Goal: Information Seeking & Learning: Learn about a topic

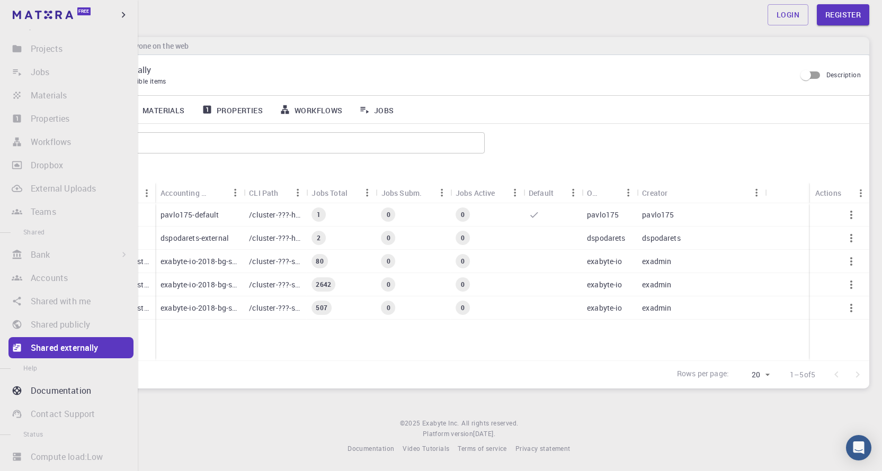
scroll to position [79, 0]
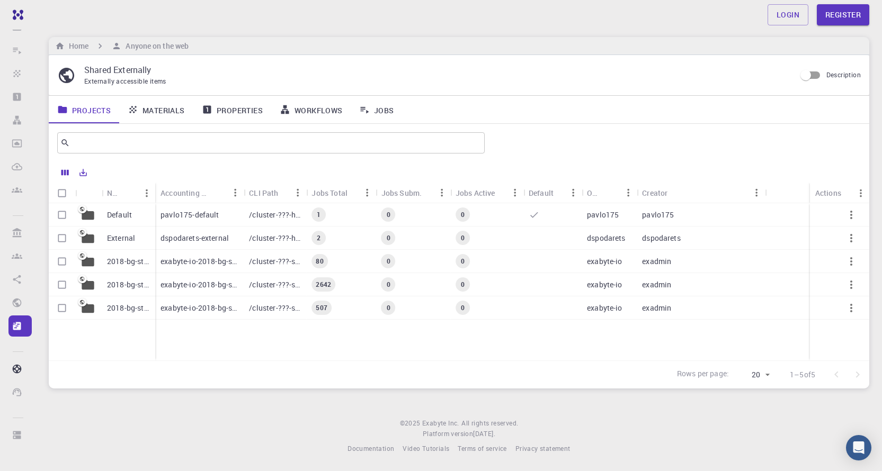
click at [208, 349] on div "Default Defa u lt External 2018-bg-study-phase-i-ph 2018-bg-study-phase-III 201…" at bounding box center [459, 281] width 820 height 157
click at [765, 375] on body "Free Dashboard Sign Si g n In ( Sign Si g n Up ) to Access Create Creat e Sign …" at bounding box center [441, 233] width 882 height 476
click at [107, 374] on div at bounding box center [441, 235] width 882 height 471
click at [125, 217] on readpronunciation-span "Default" at bounding box center [119, 215] width 25 height 10
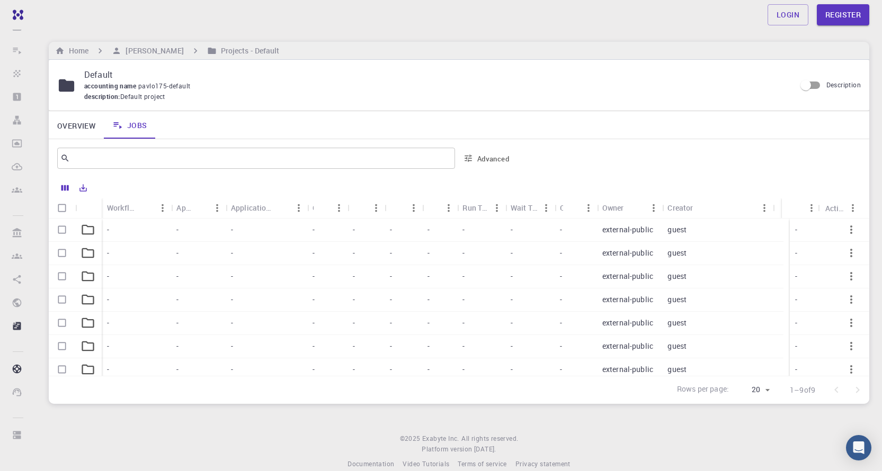
click at [121, 231] on div "-" at bounding box center [136, 230] width 69 height 23
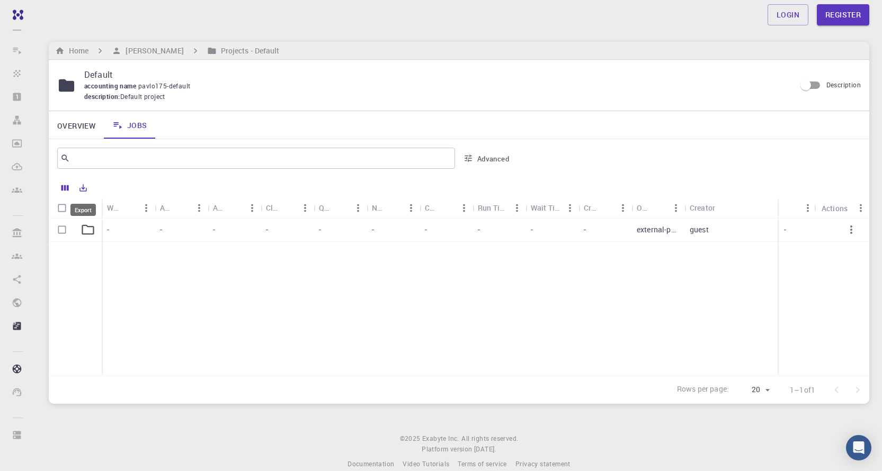
click at [85, 192] on icon "Export" at bounding box center [83, 188] width 10 height 10
click at [167, 186] on div at bounding box center [476, 189] width 769 height 19
